Goal: Task Accomplishment & Management: Manage account settings

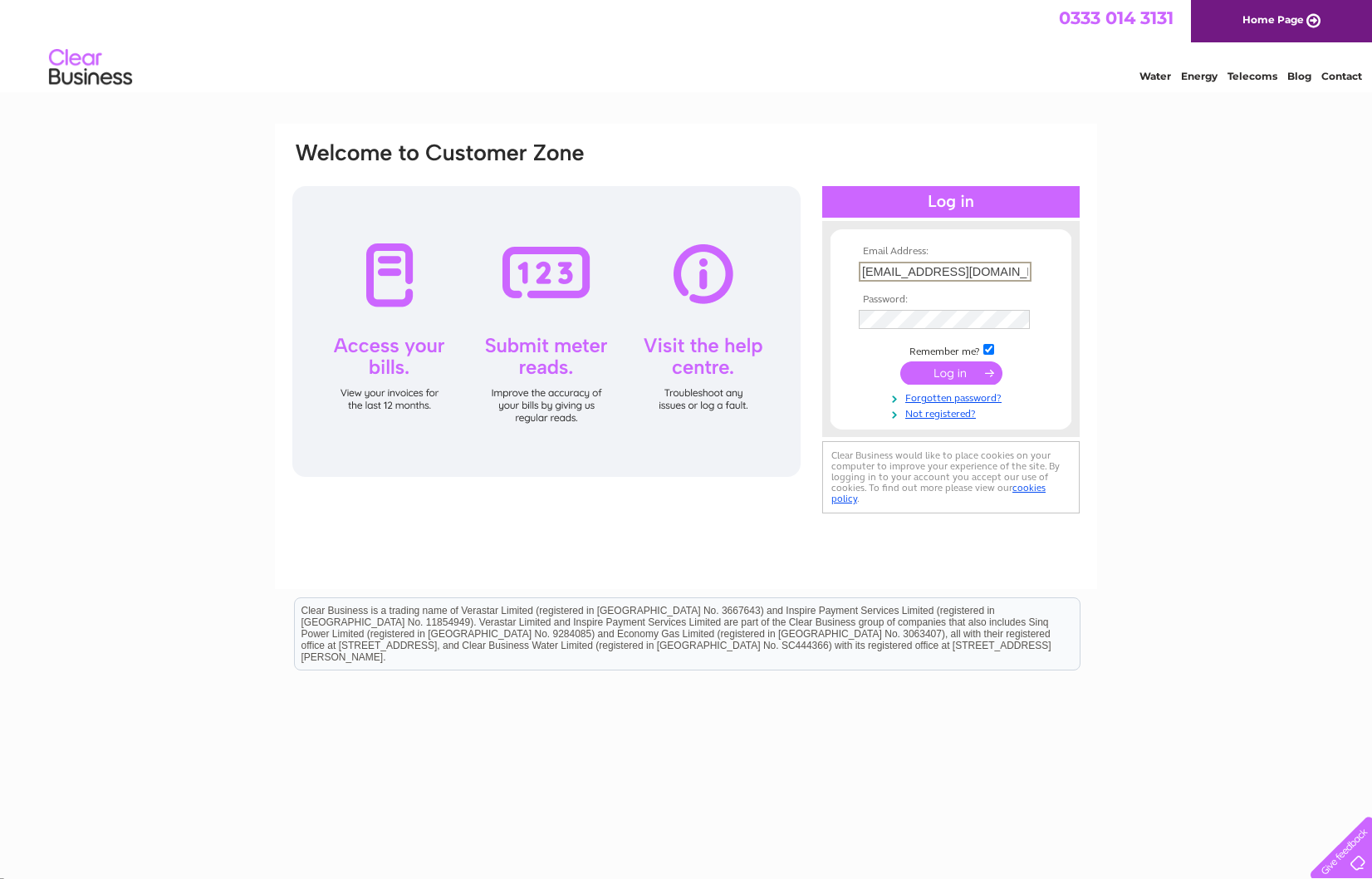
scroll to position [1, 0]
drag, startPoint x: 1005, startPoint y: 277, endPoint x: 789, endPoint y: 264, distance: 216.4
click at [796, 263] on div "Email Address: mail@hospital-radio-publications.co.uk Password: Forgotten passw…" at bounding box center [685, 329] width 790 height 378
type input "mail@hospital-radio-publications.co.uk"
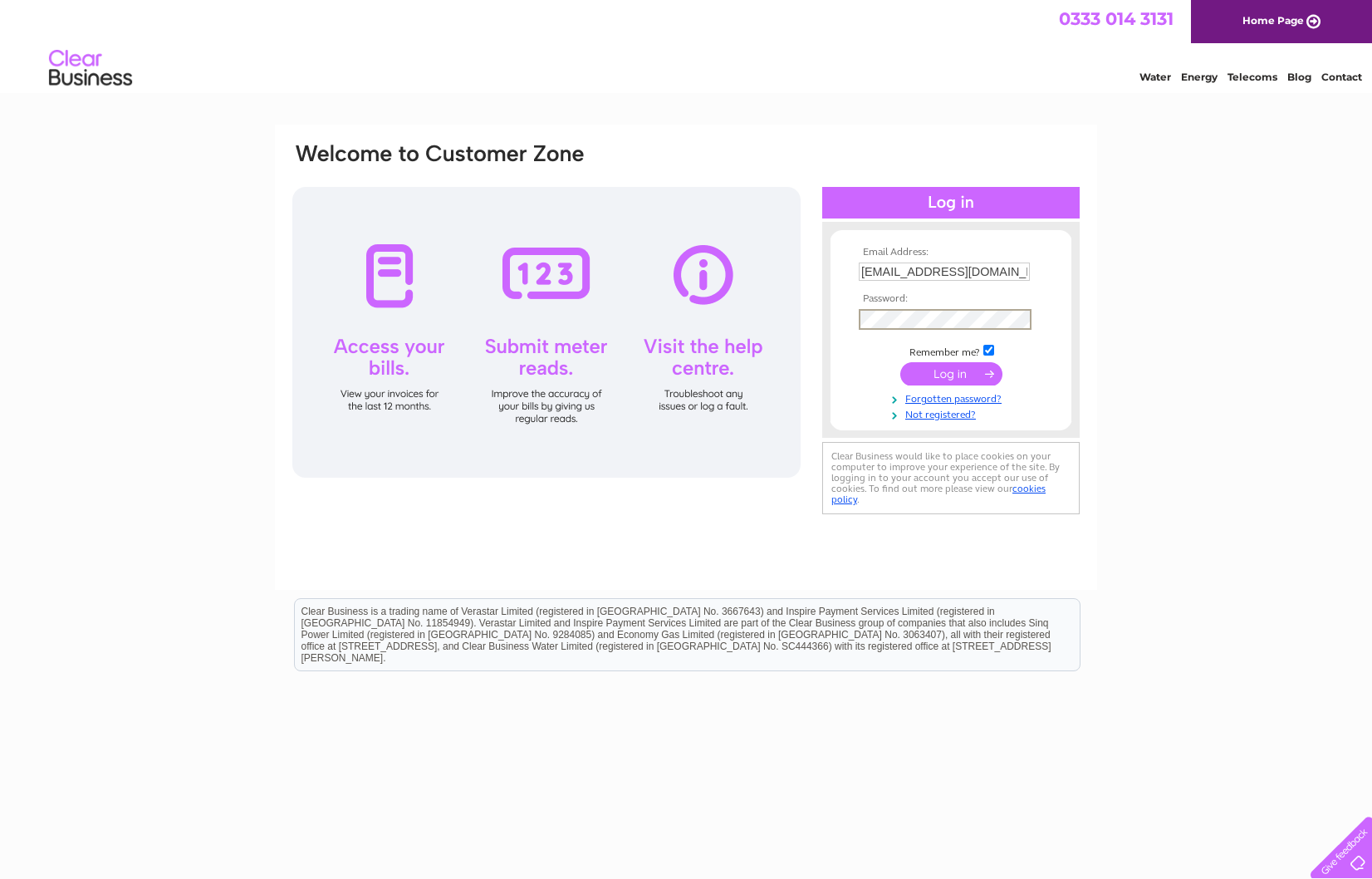
click at [950, 367] on input "submit" at bounding box center [951, 374] width 103 height 23
drag, startPoint x: 870, startPoint y: 270, endPoint x: 1119, endPoint y: 271, distance: 249.0
click at [966, 369] on input "submit" at bounding box center [951, 374] width 103 height 23
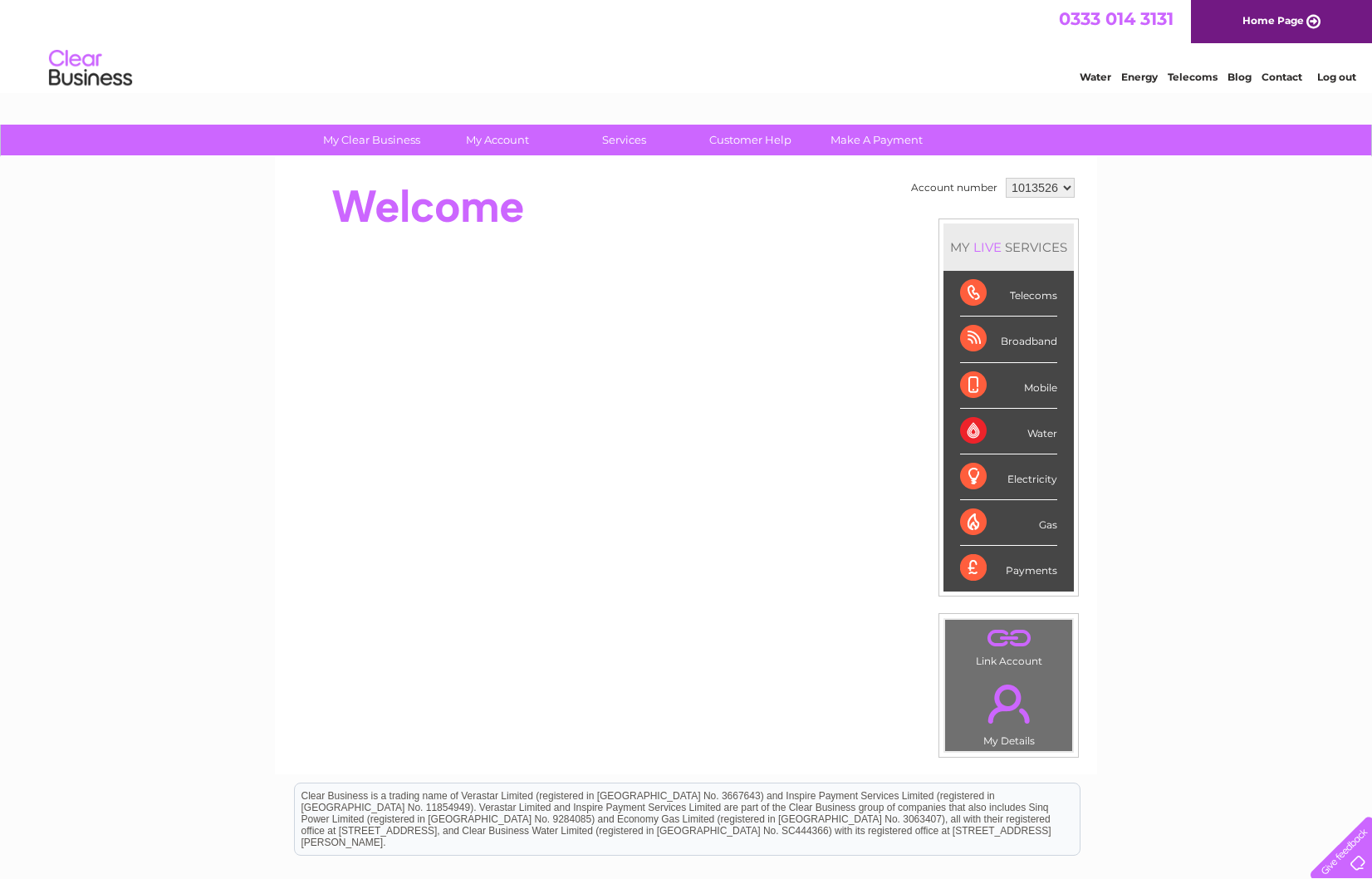
click at [1017, 294] on div "Telecoms" at bounding box center [1008, 293] width 97 height 45
click at [973, 292] on div "Telecoms" at bounding box center [1008, 293] width 97 height 45
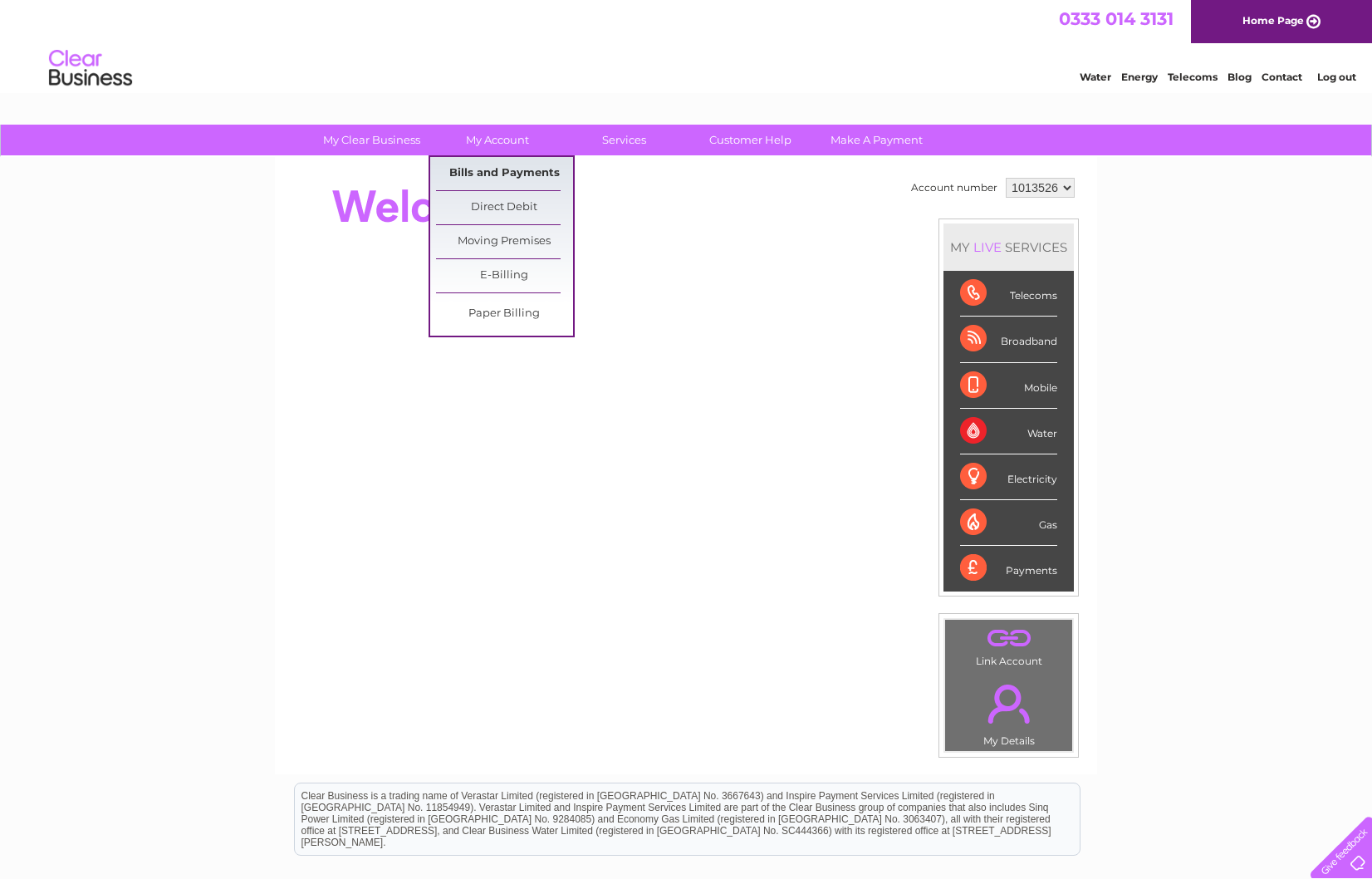
click at [488, 166] on link "Bills and Payments" at bounding box center [505, 173] width 137 height 33
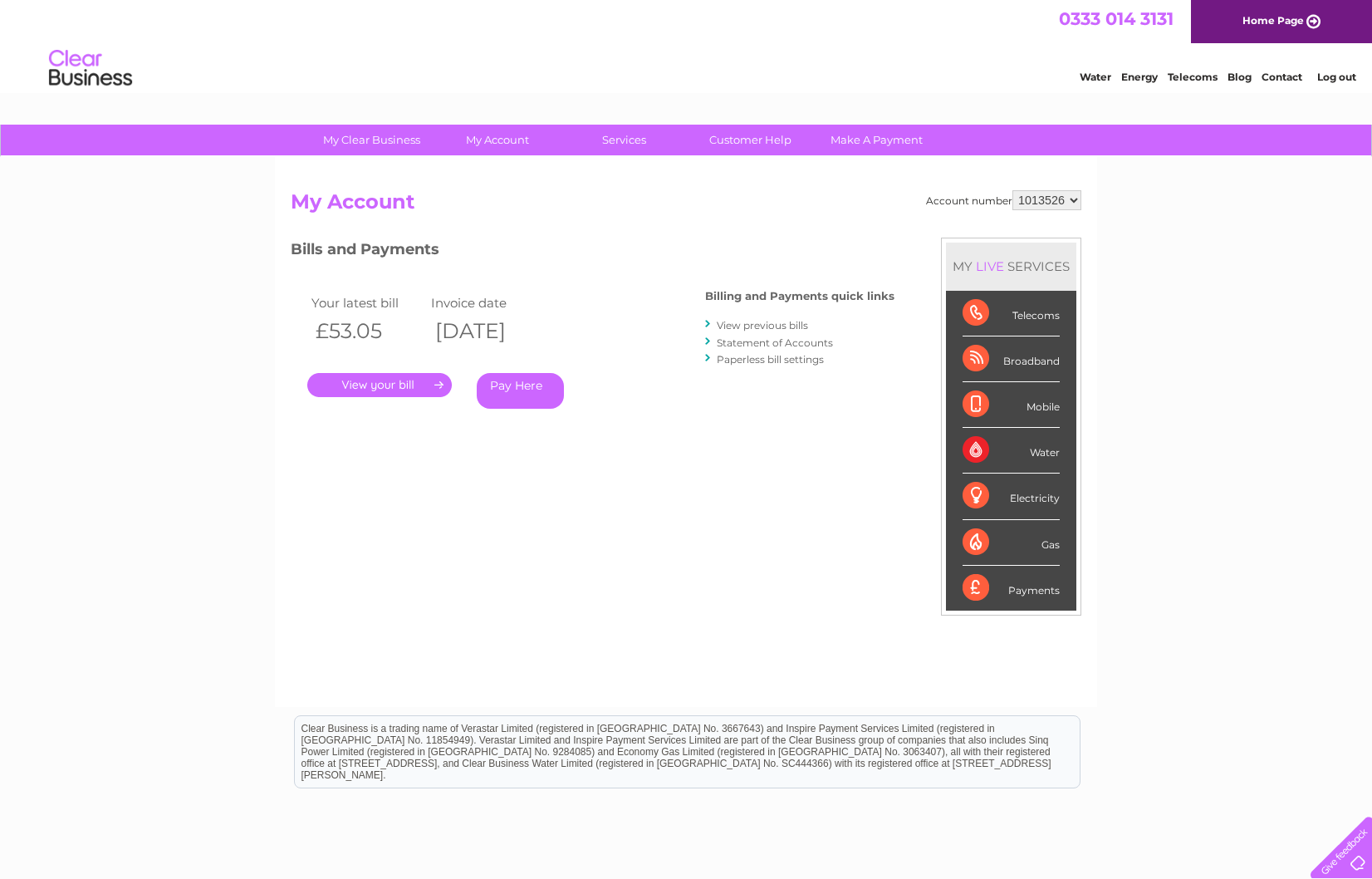
click at [332, 379] on link "." at bounding box center [379, 384] width 144 height 24
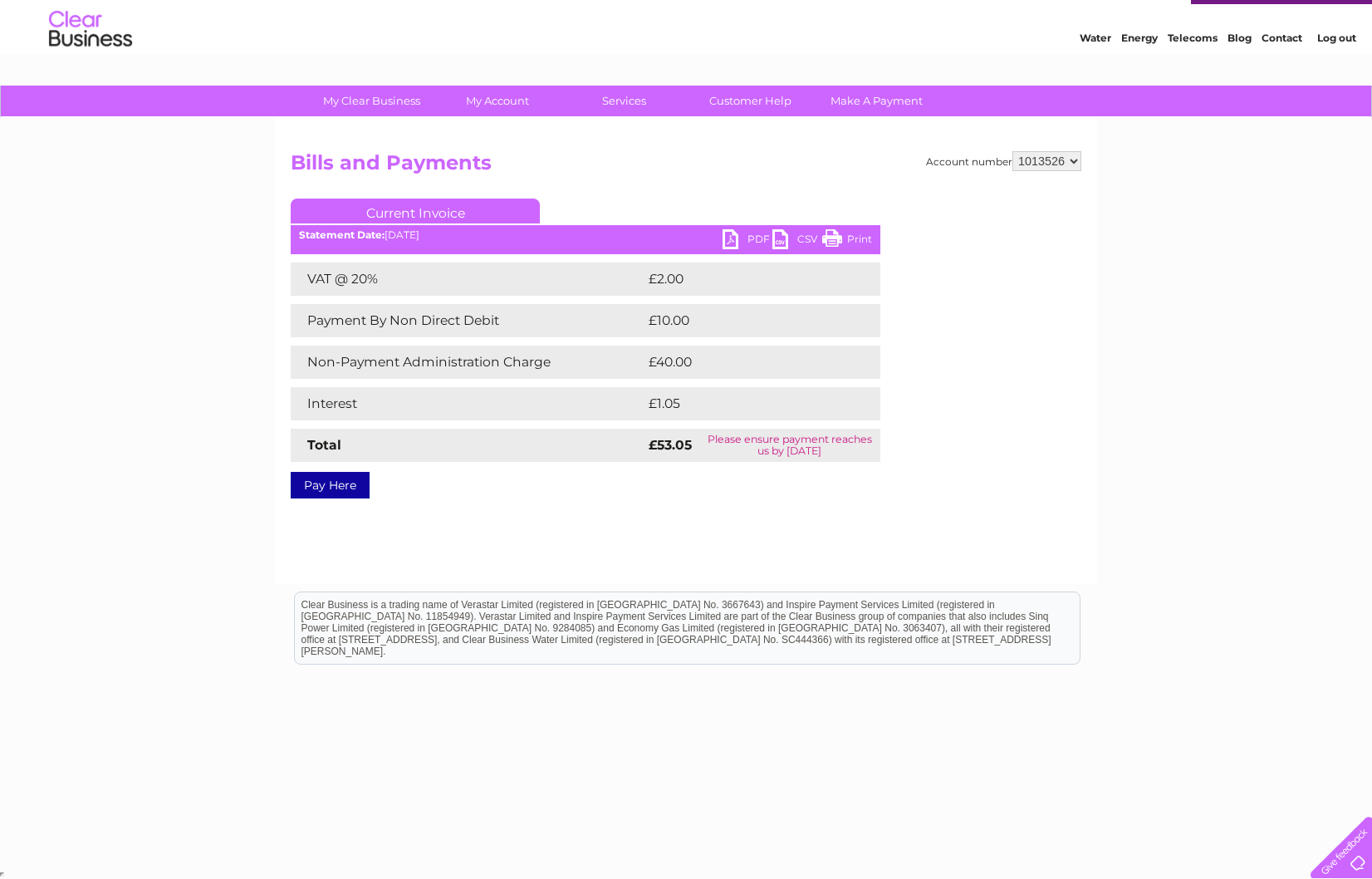
scroll to position [39, 0]
click at [745, 233] on link "PDF" at bounding box center [747, 241] width 49 height 24
click at [1117, 451] on div "My Clear Business Login Details My Details My Preferences Link Account My Accou…" at bounding box center [686, 477] width 1372 height 782
